Goal: Information Seeking & Learning: Learn about a topic

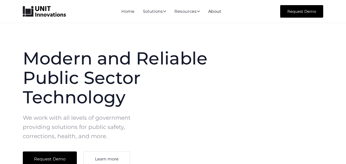
click at [214, 13] on link "About" at bounding box center [214, 11] width 13 height 5
drag, startPoint x: 24, startPoint y: 11, endPoint x: 129, endPoint y: 27, distance: 106.1
